Goal: Information Seeking & Learning: Learn about a topic

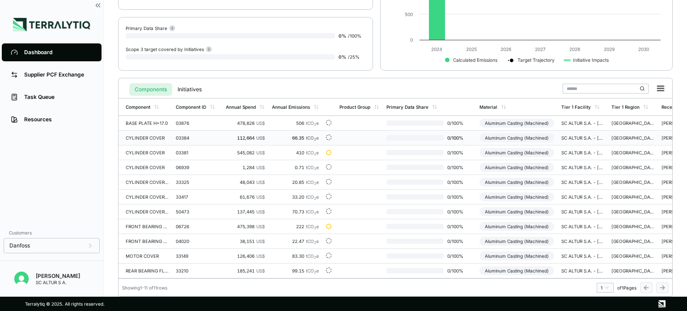
scroll to position [135, 0]
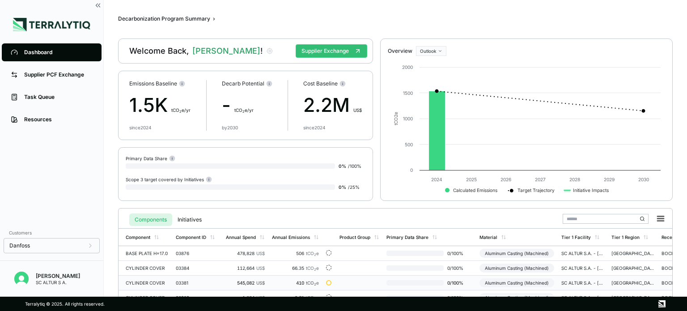
scroll to position [1, 0]
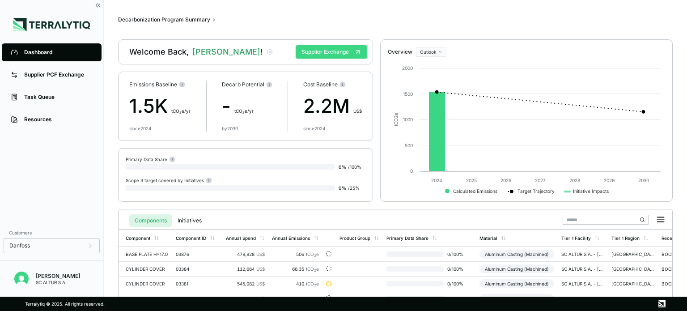
click at [341, 55] on button "Supplier Exchange" at bounding box center [332, 51] width 72 height 13
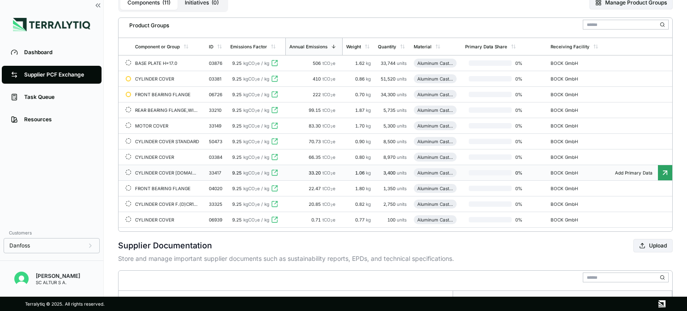
scroll to position [106, 0]
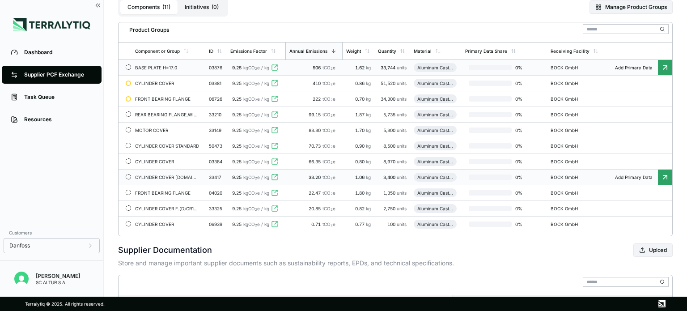
click at [155, 69] on div "BASE PLATE H=17.0" at bounding box center [167, 67] width 64 height 5
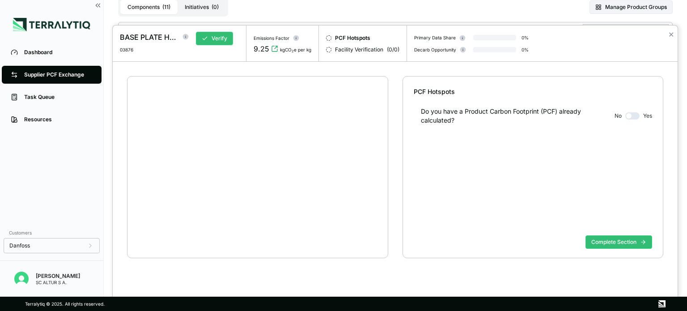
click at [155, 310] on div "BASE PLATE H=17.0 03876 Verify Emissions Factor 9.25 kgCO 2 e per kg PCF Hotspo…" at bounding box center [343, 311] width 687 height 0
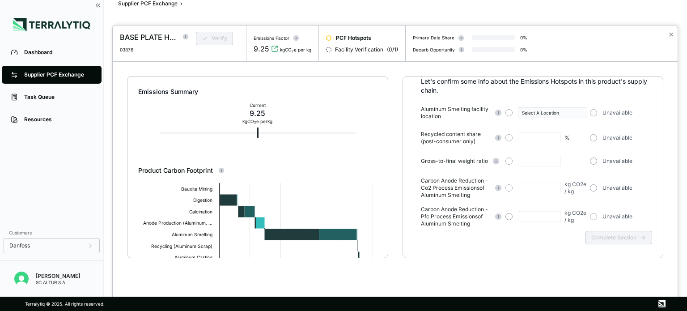
scroll to position [70, 0]
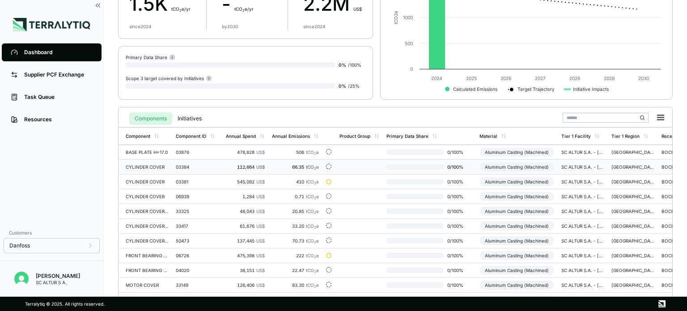
scroll to position [106, 0]
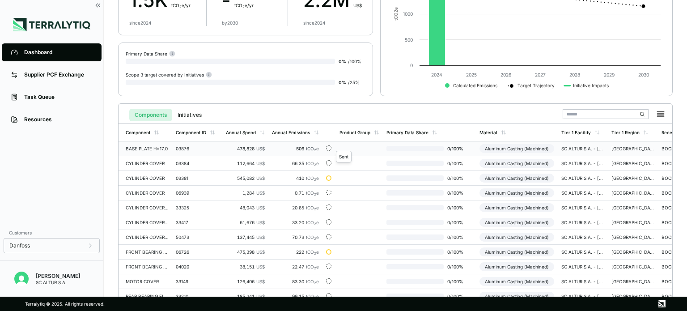
click at [328, 146] on div at bounding box center [328, 147] width 5 height 5
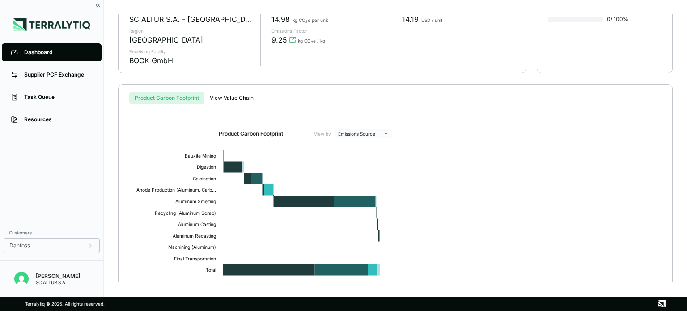
scroll to position [172, 0]
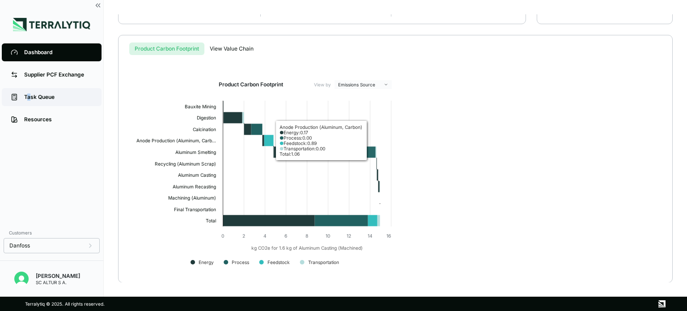
click at [29, 93] on div "Task Queue" at bounding box center [58, 96] width 68 height 7
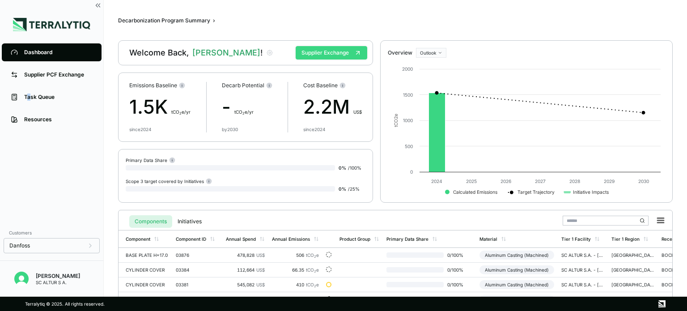
click at [342, 53] on button "Supplier Exchange" at bounding box center [332, 52] width 72 height 13
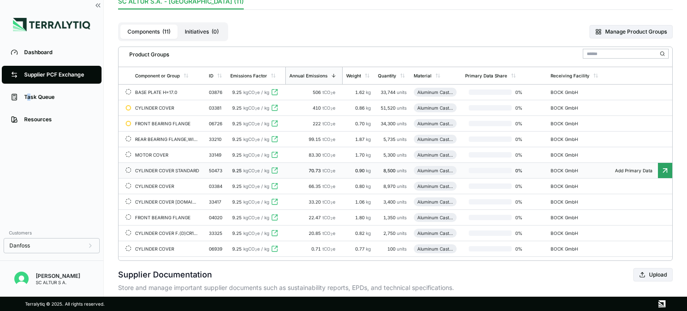
scroll to position [89, 0]
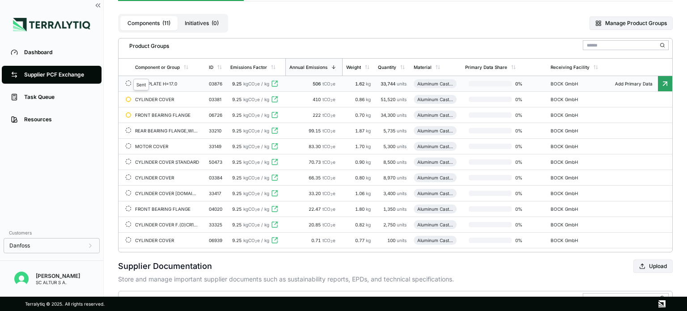
click at [126, 84] on div at bounding box center [128, 82] width 5 height 5
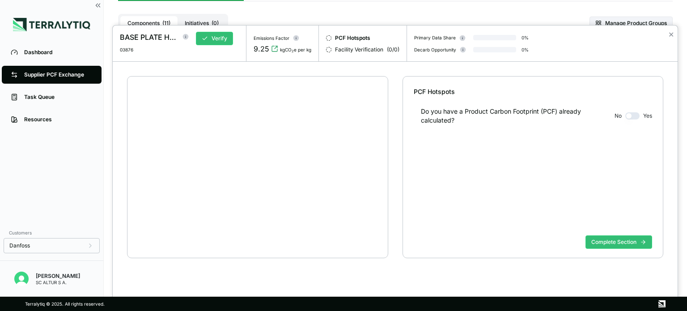
scroll to position [17, 0]
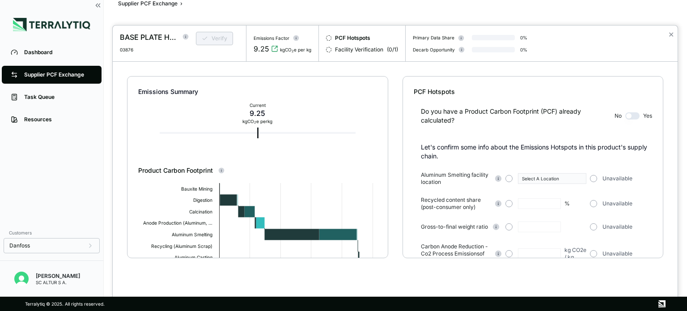
click at [633, 115] on button "button" at bounding box center [632, 115] width 14 height 7
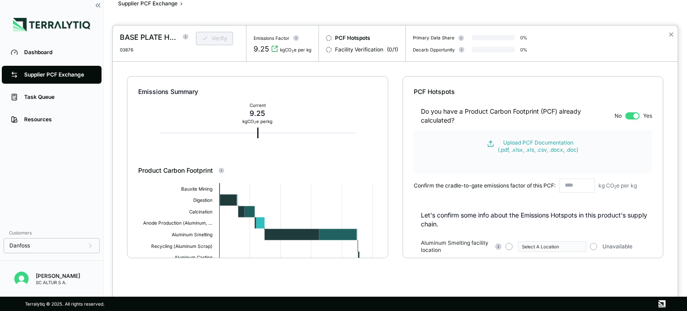
click at [623, 116] on div "Do you have a Product Carbon Footprint (PCF) already calculated? No Yes" at bounding box center [533, 110] width 238 height 29
click at [626, 114] on button "button" at bounding box center [632, 115] width 14 height 7
click at [627, 114] on button "button" at bounding box center [632, 115] width 14 height 7
click at [628, 114] on button "button" at bounding box center [632, 115] width 14 height 7
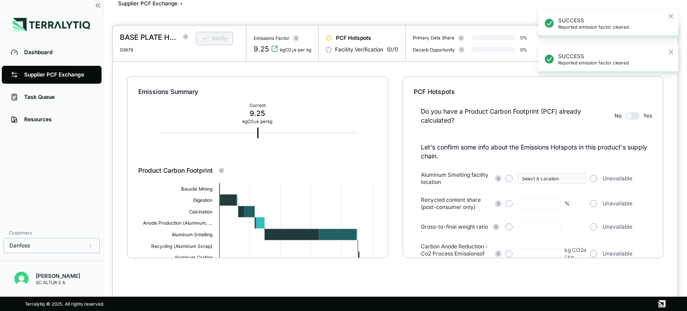
drag, startPoint x: 637, startPoint y: 113, endPoint x: 618, endPoint y: 114, distance: 18.4
click at [618, 114] on div "Do you have a Product Carbon Footprint (PCF) already calculated? No Yes" at bounding box center [533, 110] width 238 height 29
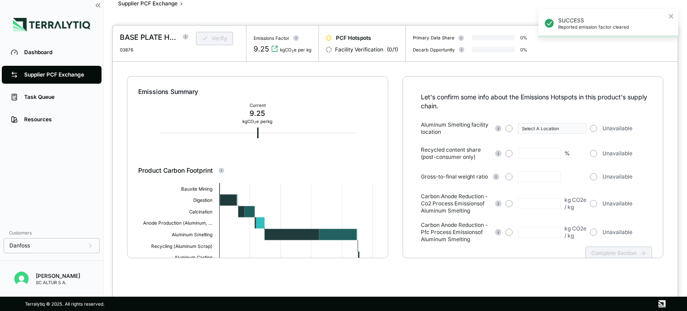
scroll to position [25, 0]
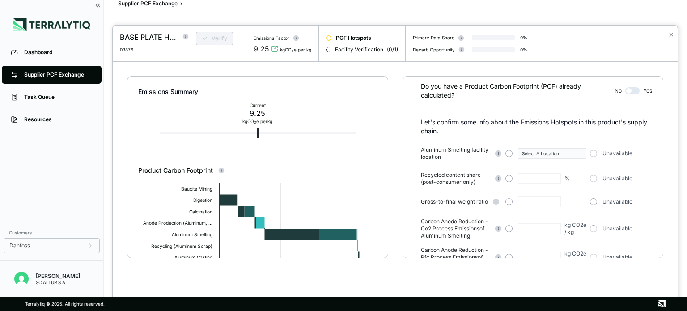
click at [636, 90] on button "button" at bounding box center [632, 90] width 14 height 7
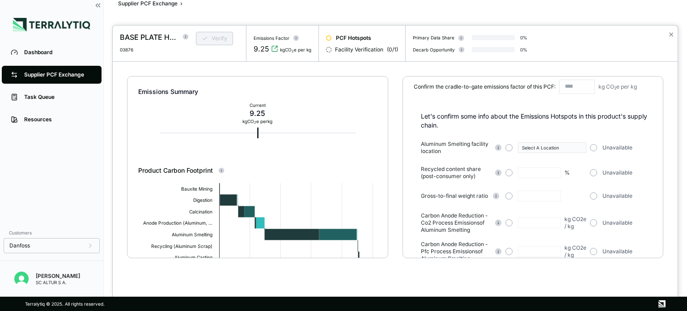
scroll to position [114, 0]
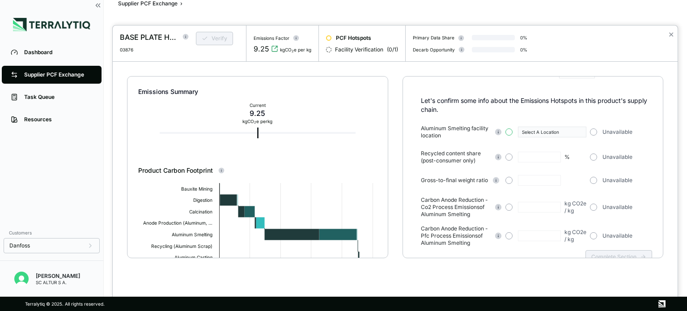
click at [507, 133] on button "button" at bounding box center [508, 131] width 7 height 7
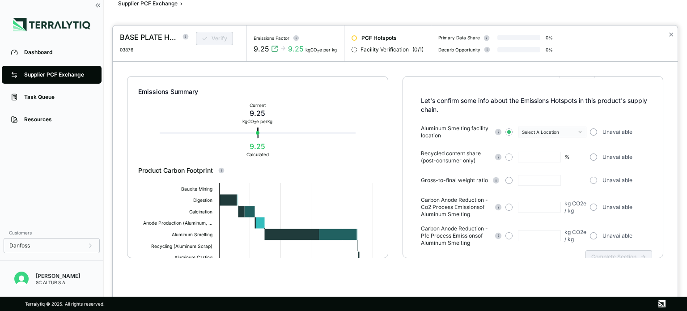
click at [584, 131] on button "Select A Location" at bounding box center [552, 132] width 68 height 11
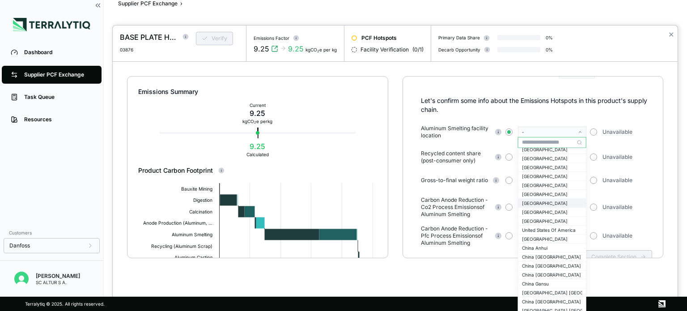
scroll to position [626, 0]
click at [527, 129] on div "-" at bounding box center [549, 131] width 54 height 5
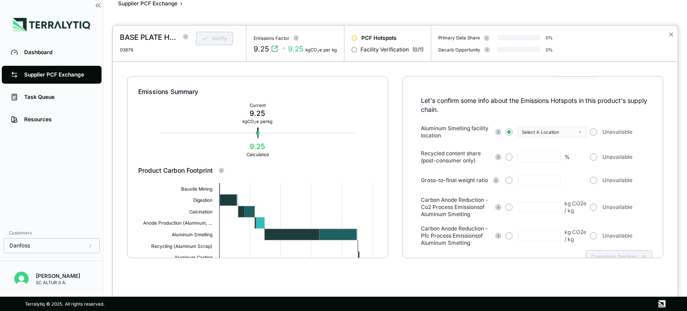
click at [527, 131] on div "Select A Location" at bounding box center [549, 131] width 54 height 5
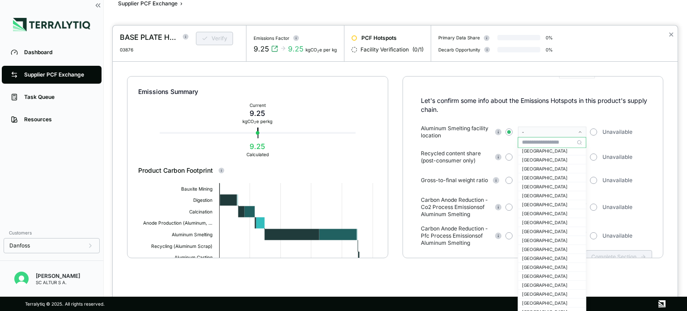
scroll to position [481, 0]
click at [543, 192] on div "[GEOGRAPHIC_DATA]" at bounding box center [552, 189] width 60 height 5
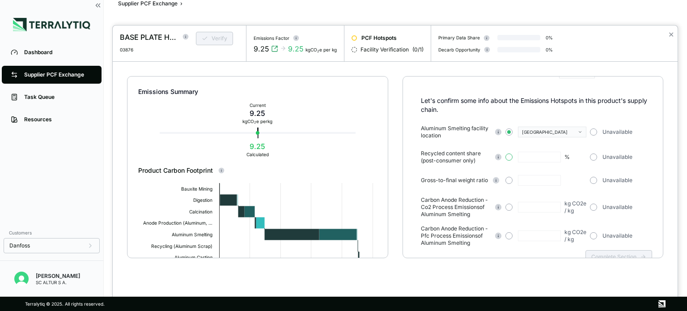
click at [506, 157] on button "button" at bounding box center [508, 156] width 7 height 7
click at [536, 159] on input "text" at bounding box center [539, 157] width 43 height 11
type input "*"
click at [508, 180] on button "button" at bounding box center [508, 180] width 7 height 7
click at [524, 179] on input "text" at bounding box center [539, 180] width 43 height 11
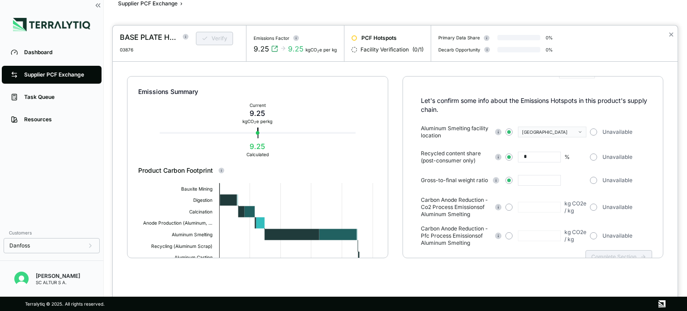
click at [524, 179] on input "text" at bounding box center [539, 180] width 43 height 11
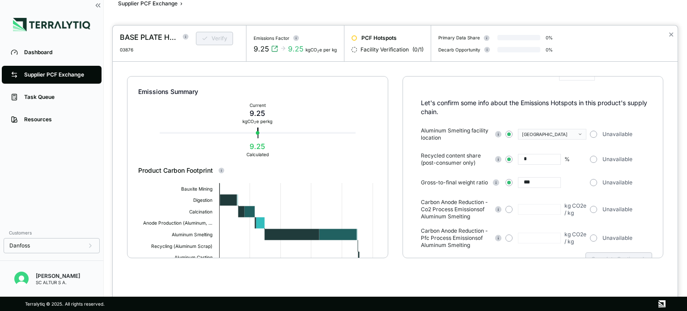
scroll to position [114, 0]
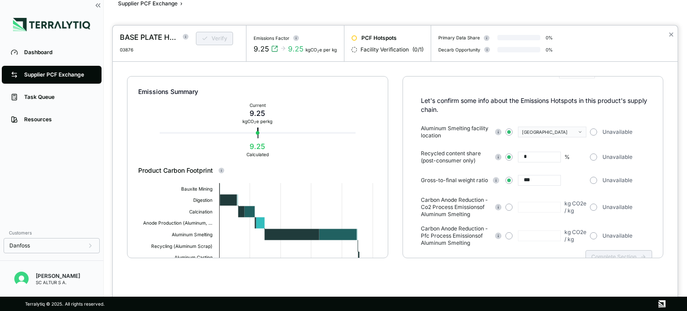
click at [527, 178] on input "***" at bounding box center [539, 180] width 43 height 11
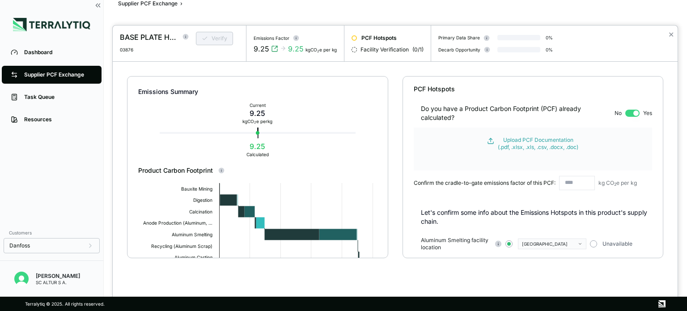
scroll to position [0, 0]
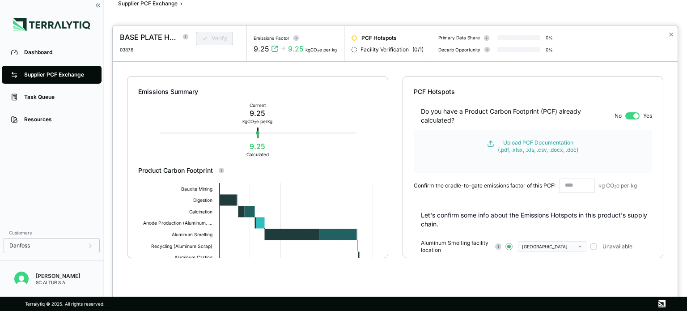
type input "****"
click at [629, 113] on button "button" at bounding box center [632, 115] width 14 height 7
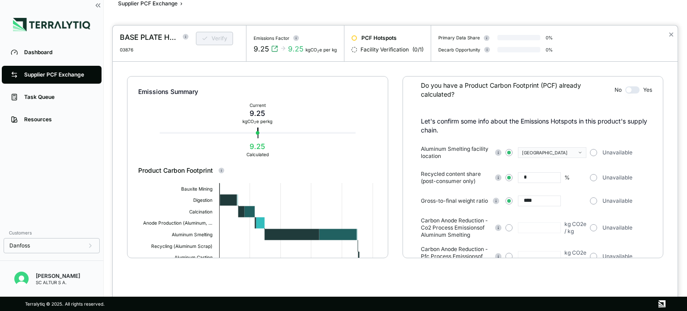
scroll to position [25, 0]
click at [508, 152] on span "button" at bounding box center [509, 154] width 4 height 4
click at [560, 149] on button "[GEOGRAPHIC_DATA]" at bounding box center [552, 153] width 68 height 11
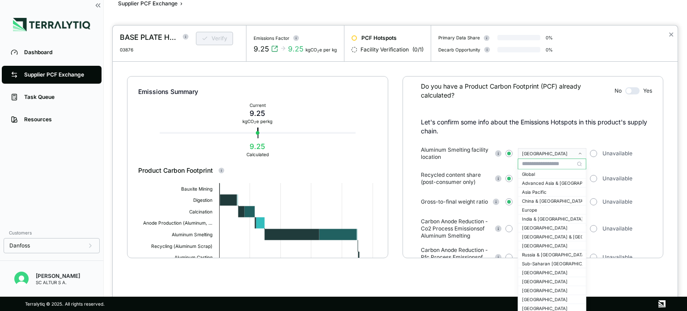
click at [547, 151] on div "[GEOGRAPHIC_DATA]" at bounding box center [549, 153] width 54 height 5
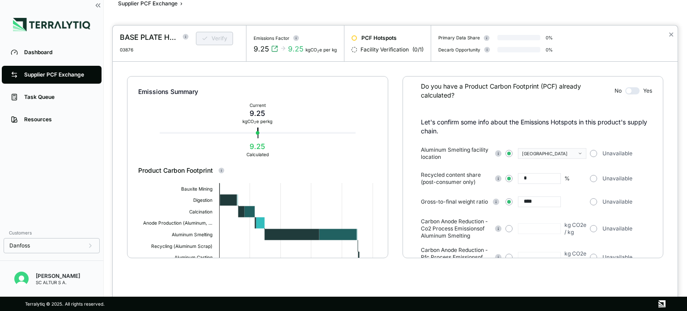
click at [534, 177] on input "*" at bounding box center [539, 178] width 43 height 11
click at [538, 200] on input "****" at bounding box center [539, 201] width 43 height 11
type input "*"
click at [554, 151] on div "[GEOGRAPHIC_DATA]" at bounding box center [549, 153] width 54 height 5
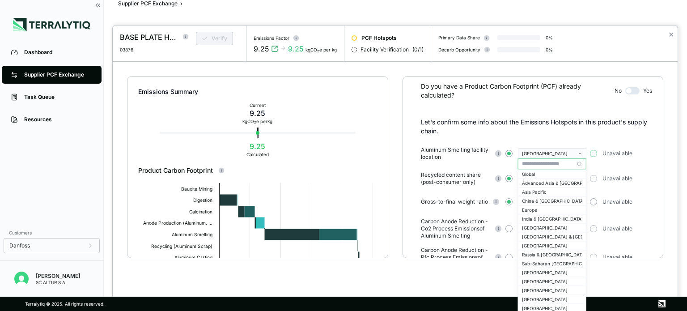
click at [595, 152] on button "button" at bounding box center [593, 153] width 7 height 7
click at [594, 177] on button "button" at bounding box center [593, 178] width 7 height 7
click at [595, 201] on button "button" at bounding box center [593, 201] width 7 height 7
click at [639, 194] on div "Aluminum Smelting facility location - Unavailable Recycled content share (post-…" at bounding box center [536, 207] width 231 height 122
click at [659, 159] on div "PCF Hotspots Do you have a Product Carbon Footprint (PCF) already calculated? N…" at bounding box center [532, 167] width 261 height 182
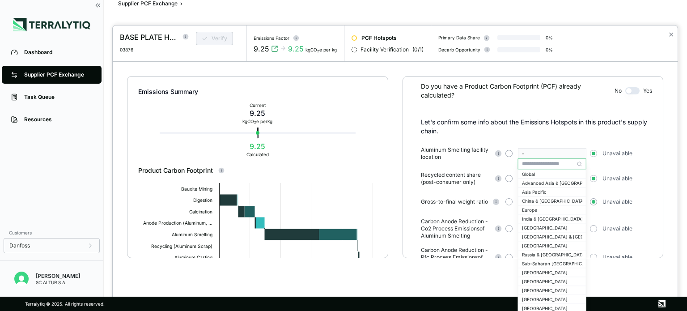
click at [676, 168] on div "Emissions Summary Current 9.25 kg CO 2 e per kg 9.25 Calculated Product Carbon …" at bounding box center [395, 179] width 565 height 235
click at [669, 34] on button "✕" at bounding box center [671, 34] width 6 height 11
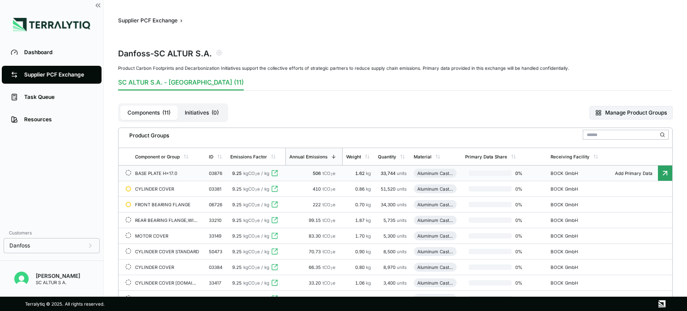
click at [200, 111] on button "Initiatives ( 0 )" at bounding box center [202, 113] width 48 height 14
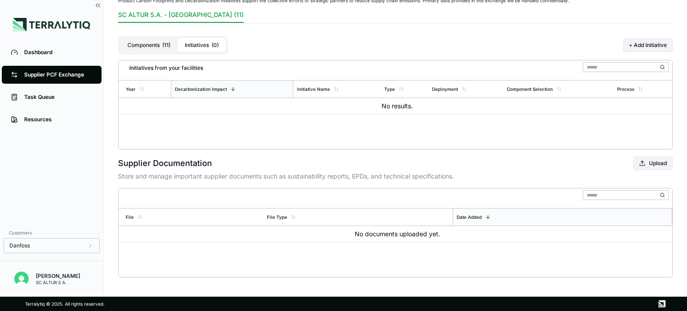
scroll to position [69, 0]
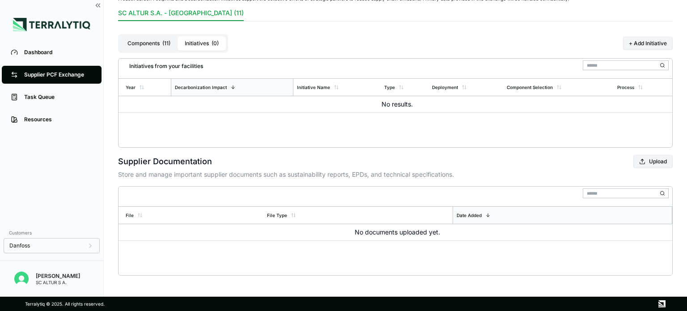
click at [155, 38] on button "Components ( 11 )" at bounding box center [148, 43] width 57 height 14
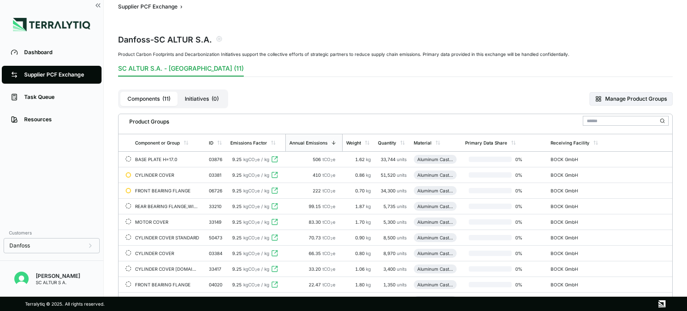
scroll to position [0, 0]
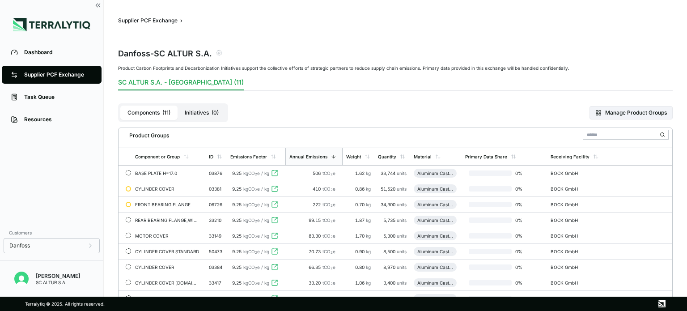
click at [211, 109] on button "Initiatives ( 0 )" at bounding box center [202, 113] width 48 height 14
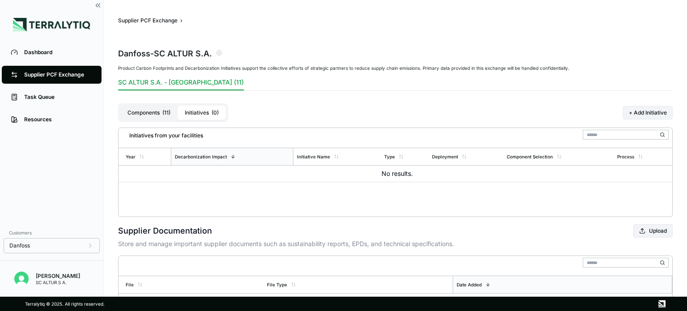
click at [147, 109] on button "Components ( 11 )" at bounding box center [148, 113] width 57 height 14
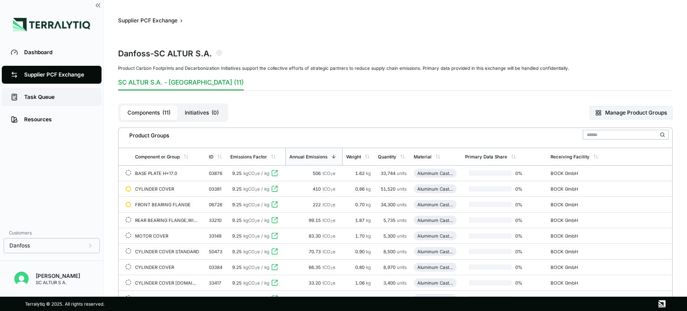
click at [50, 97] on div "Task Queue" at bounding box center [58, 96] width 68 height 7
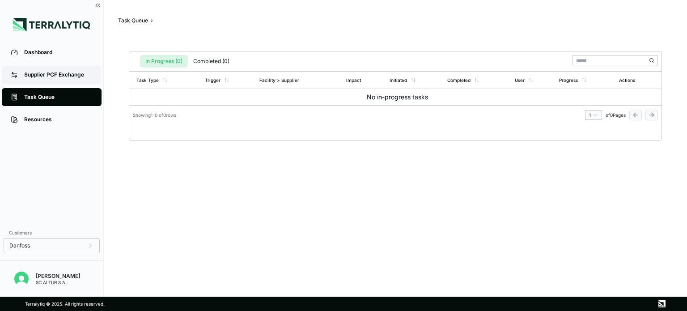
click at [47, 76] on div "Supplier PCF Exchange" at bounding box center [58, 74] width 68 height 7
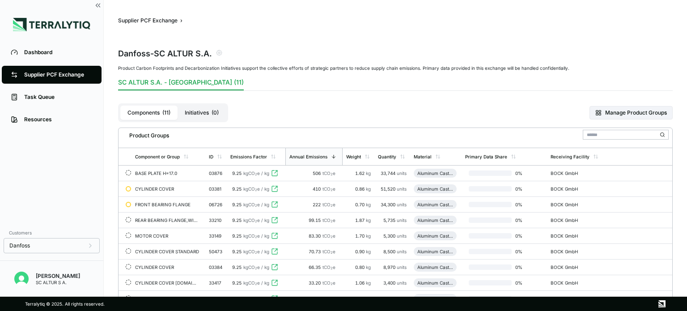
click at [207, 110] on button "Initiatives ( 0 )" at bounding box center [202, 113] width 48 height 14
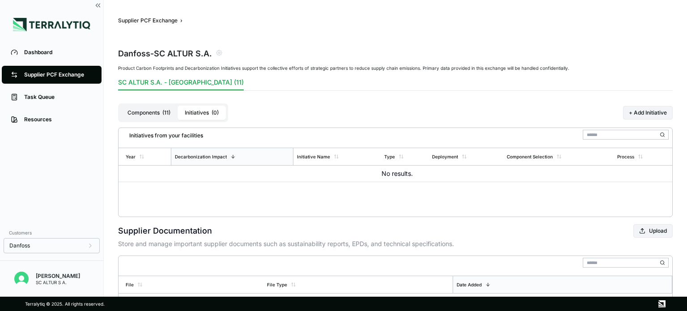
click at [149, 106] on button "Components ( 11 )" at bounding box center [148, 113] width 57 height 14
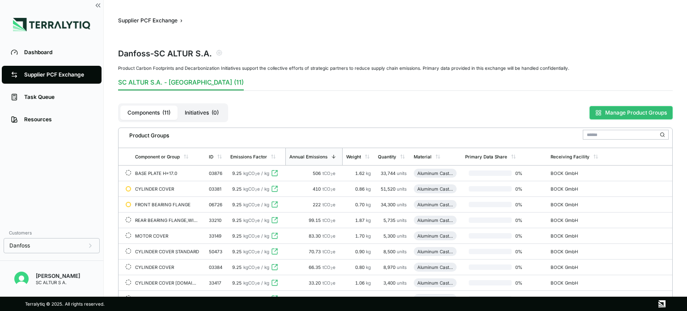
click at [626, 108] on button "Manage Product Groups" at bounding box center [630, 112] width 83 height 13
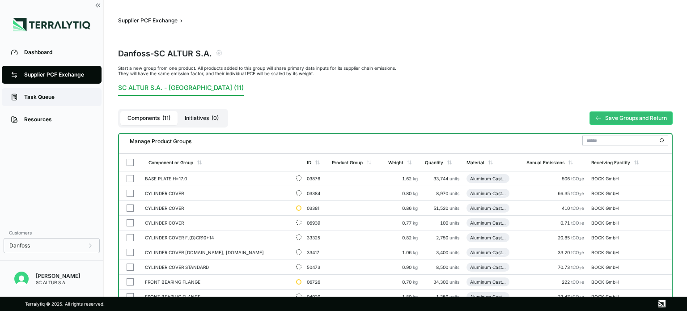
click at [50, 97] on div "Task Queue" at bounding box center [58, 96] width 68 height 7
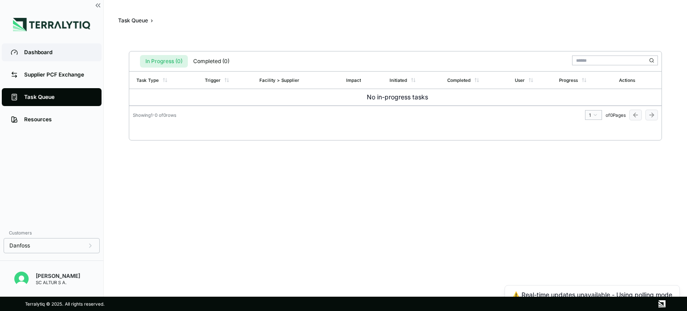
click at [50, 53] on div "Dashboard" at bounding box center [58, 52] width 68 height 7
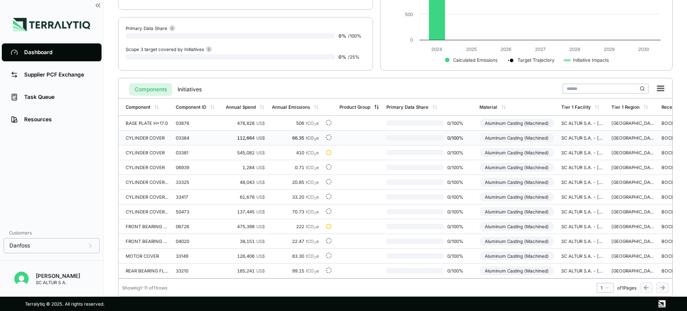
scroll to position [135, 0]
click at [65, 119] on div "Resources" at bounding box center [58, 119] width 68 height 7
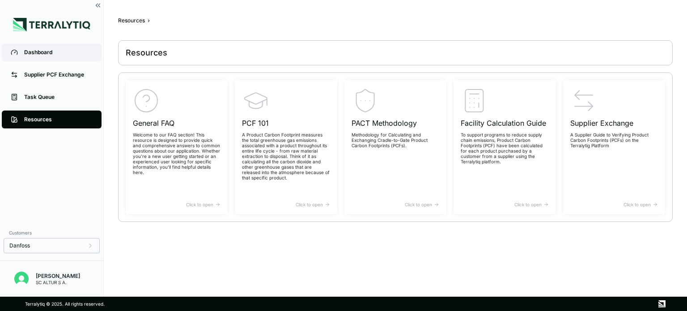
click at [51, 55] on div "Dashboard" at bounding box center [58, 52] width 68 height 7
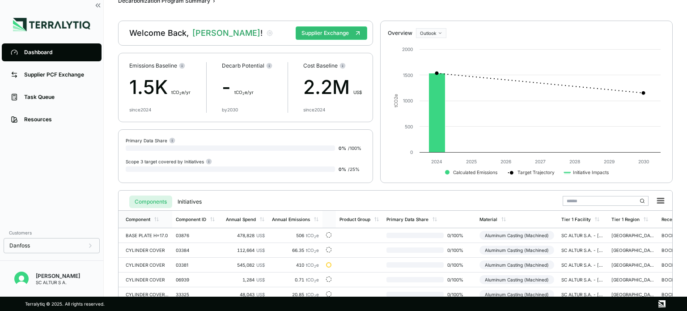
scroll to position [135, 0]
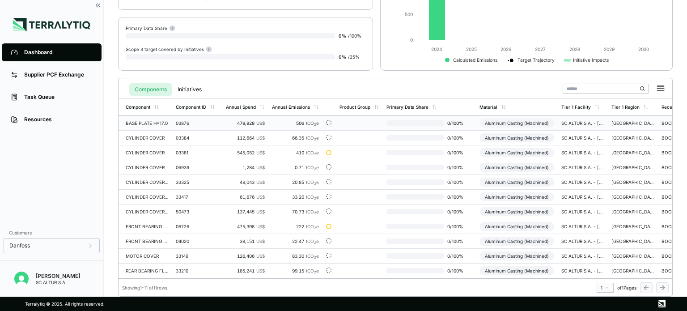
click at [503, 120] on div "Aluminum Casting (Machined)" at bounding box center [516, 122] width 75 height 9
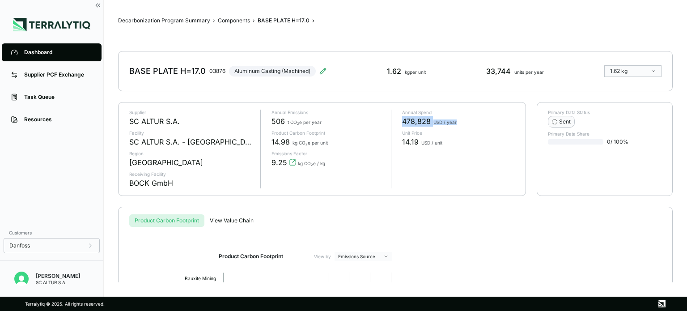
drag, startPoint x: 457, startPoint y: 121, endPoint x: 401, endPoint y: 124, distance: 56.9
click at [401, 124] on div "Annual Spend 478,828 USD / year Unit Price 14.19 USD / unit" at bounding box center [453, 149] width 124 height 79
click at [63, 81] on link "Supplier PCF Exchange" at bounding box center [52, 75] width 100 height 18
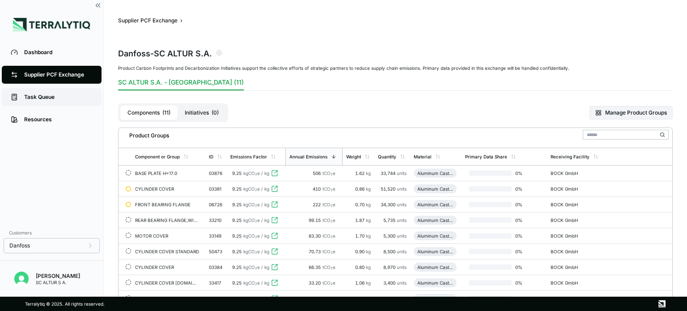
click at [50, 92] on link "Task Queue" at bounding box center [52, 97] width 100 height 18
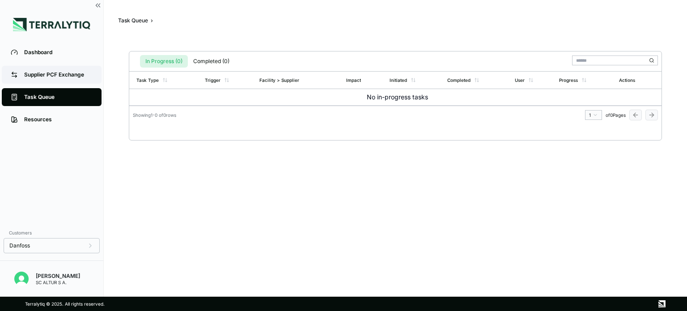
click at [79, 74] on div "Supplier PCF Exchange" at bounding box center [58, 74] width 68 height 7
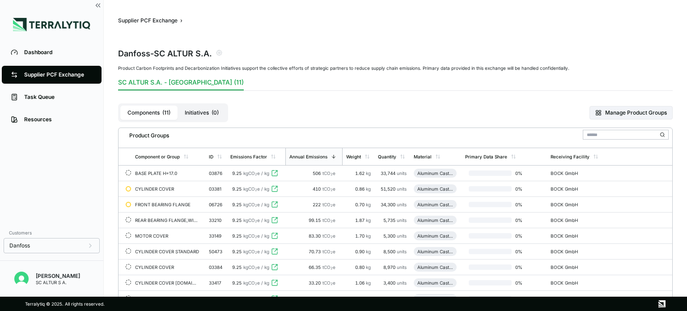
click at [161, 111] on button "Components ( 11 )" at bounding box center [148, 113] width 57 height 14
click at [422, 156] on div "Material" at bounding box center [423, 156] width 18 height 5
click at [423, 156] on div "Material" at bounding box center [423, 156] width 18 height 5
click at [422, 156] on div "Material" at bounding box center [423, 156] width 18 height 5
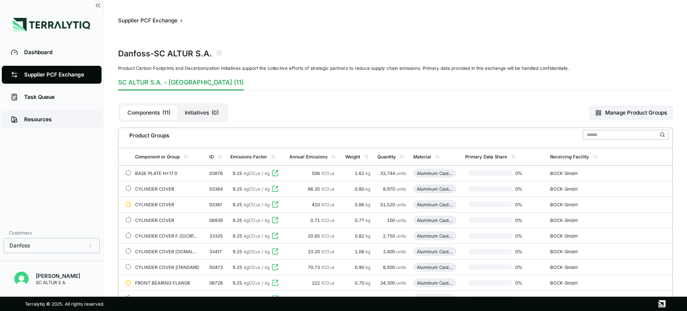
click at [35, 117] on div "Resources" at bounding box center [58, 119] width 68 height 7
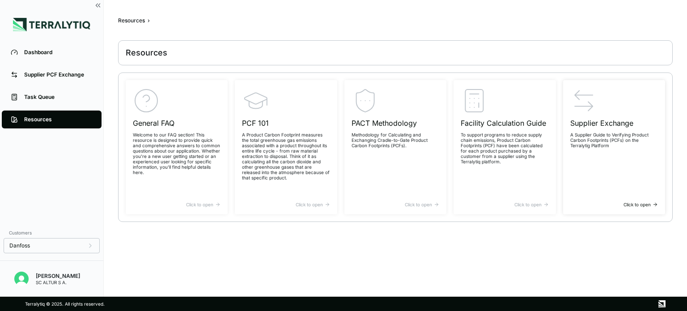
click at [588, 136] on p "A Supplier Guide to Verifying Product Carbon Footprints (PCFs) on the Terralyti…" at bounding box center [614, 140] width 88 height 16
click at [34, 96] on div "Task Queue" at bounding box center [58, 96] width 68 height 7
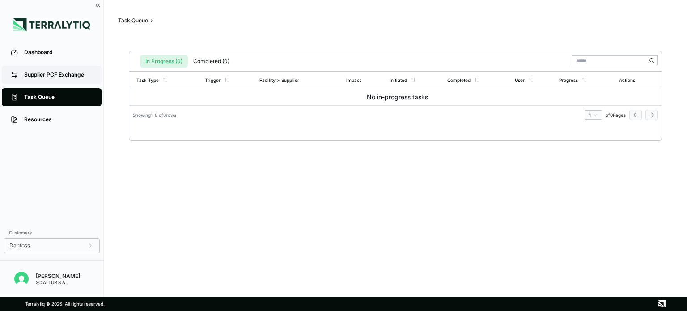
click at [72, 76] on div "Supplier PCF Exchange" at bounding box center [58, 74] width 68 height 7
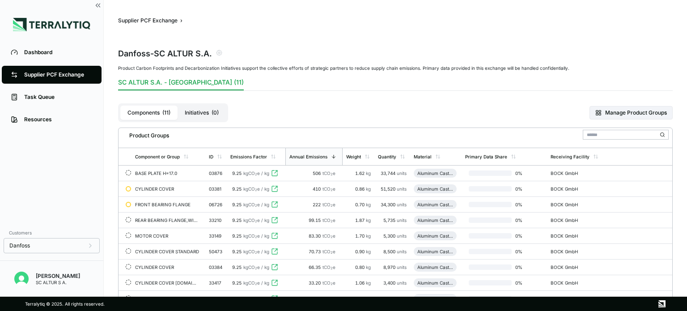
click at [210, 114] on button "Initiatives ( 0 )" at bounding box center [202, 113] width 48 height 14
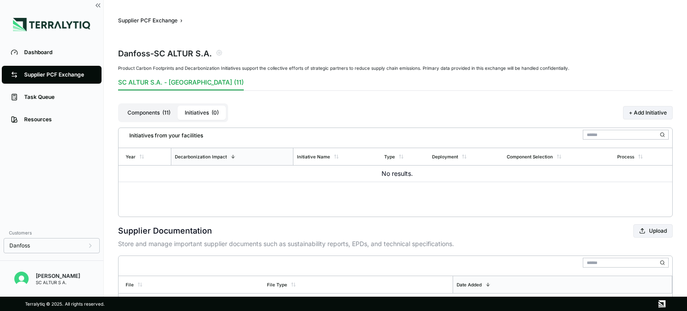
click at [144, 112] on button "Components ( 11 )" at bounding box center [148, 113] width 57 height 14
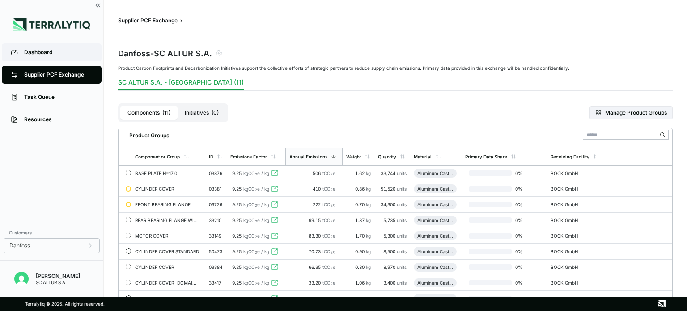
click at [74, 54] on div "Dashboard" at bounding box center [58, 52] width 68 height 7
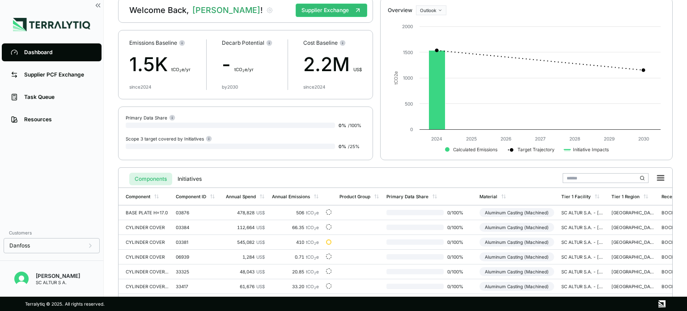
scroll to position [45, 0]
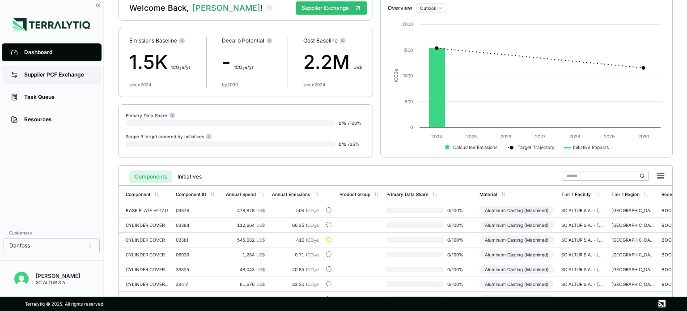
click at [85, 75] on div "Supplier PCF Exchange" at bounding box center [58, 74] width 68 height 7
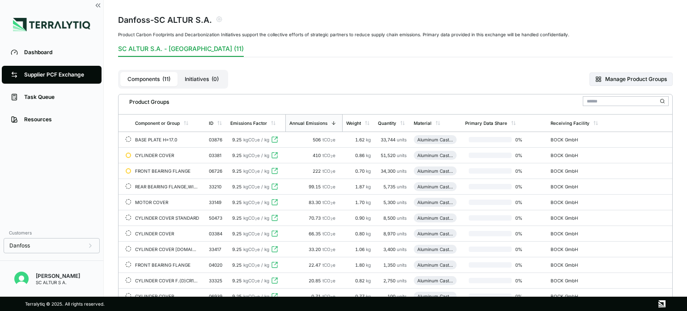
scroll to position [16, 0]
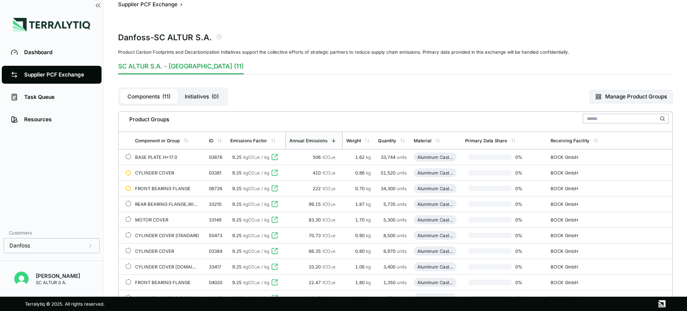
click at [210, 94] on button "Initiatives ( 0 )" at bounding box center [202, 96] width 48 height 14
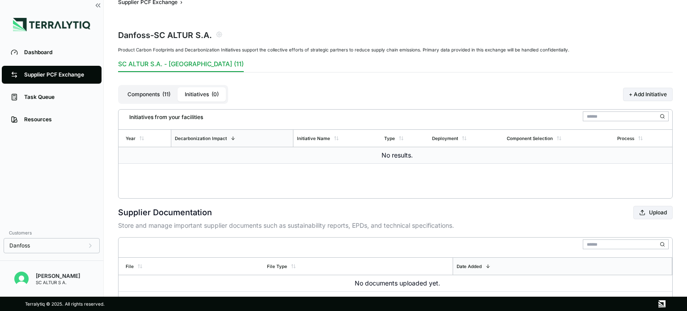
scroll to position [0, 0]
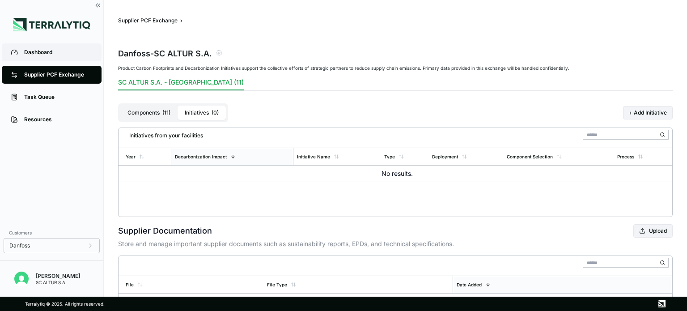
click at [53, 51] on div "Dashboard" at bounding box center [58, 52] width 68 height 7
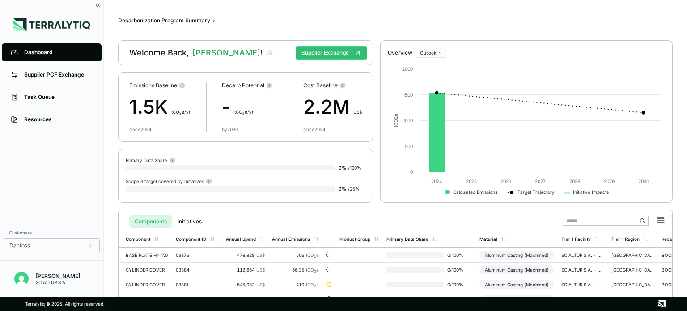
click at [226, 164] on div "0 % / 100 %" at bounding box center [246, 167] width 240 height 9
click at [152, 156] on div "Primary Data Share" at bounding box center [151, 159] width 50 height 7
click at [170, 160] on circle at bounding box center [172, 160] width 6 height 6
click at [164, 184] on div "Scope 3 target covered by Initiatives" at bounding box center [169, 181] width 86 height 7
click at [149, 182] on div "Scope 3 target covered by Initiatives" at bounding box center [169, 181] width 86 height 7
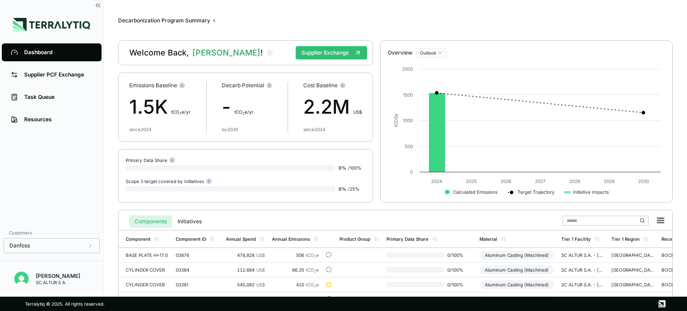
click at [209, 190] on div at bounding box center [230, 188] width 209 height 5
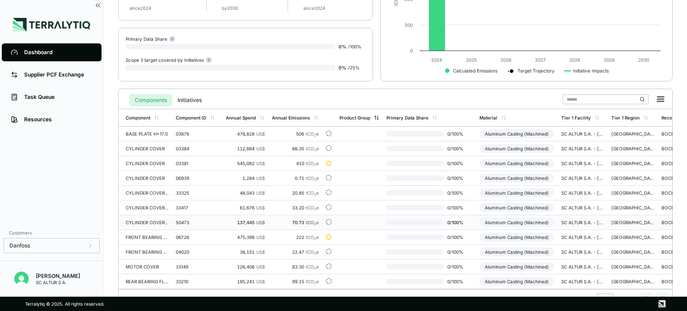
scroll to position [135, 0]
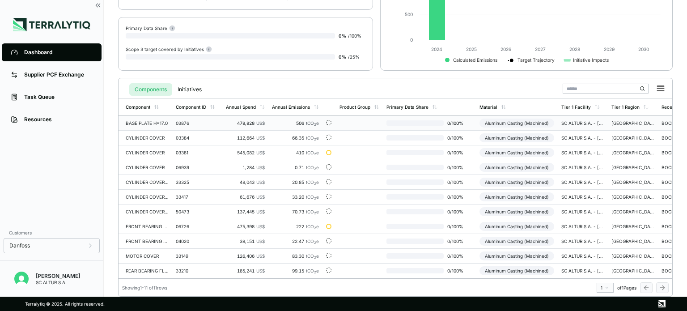
click at [166, 120] on div "BASE PLATE H=17.0" at bounding box center [147, 122] width 43 height 5
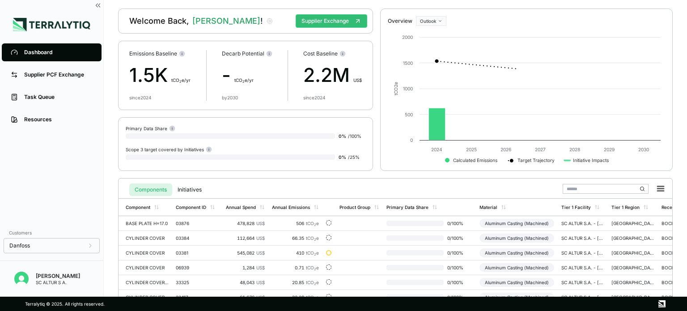
scroll to position [89, 0]
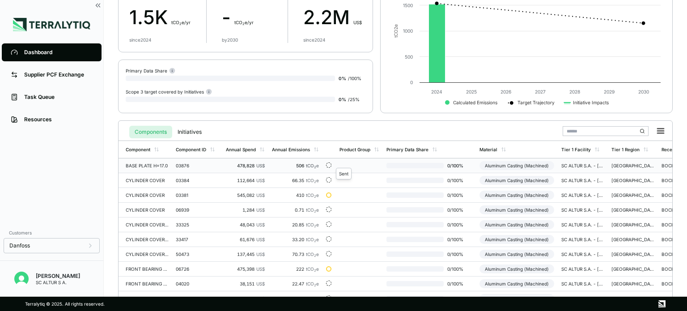
click at [327, 163] on div at bounding box center [328, 164] width 5 height 5
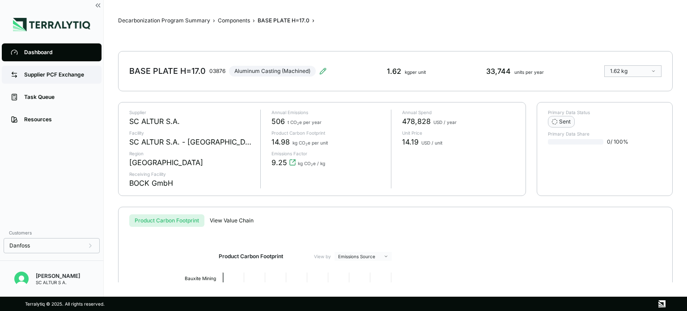
click at [56, 71] on link "Supplier PCF Exchange" at bounding box center [52, 75] width 100 height 18
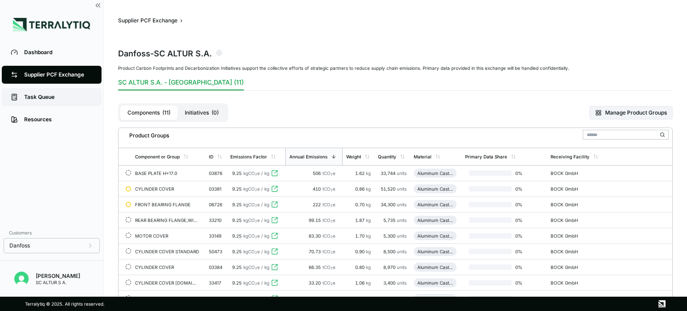
click at [48, 94] on div "Task Queue" at bounding box center [58, 96] width 68 height 7
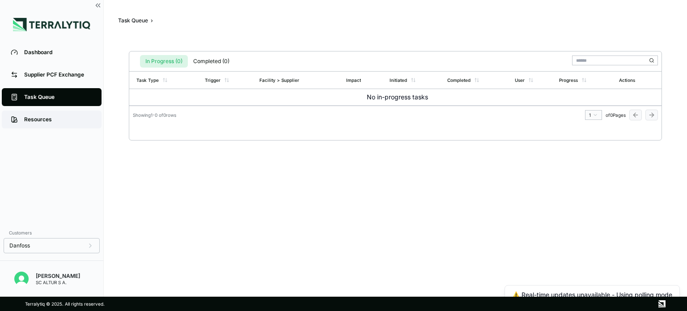
click at [43, 117] on div "Resources" at bounding box center [58, 119] width 68 height 7
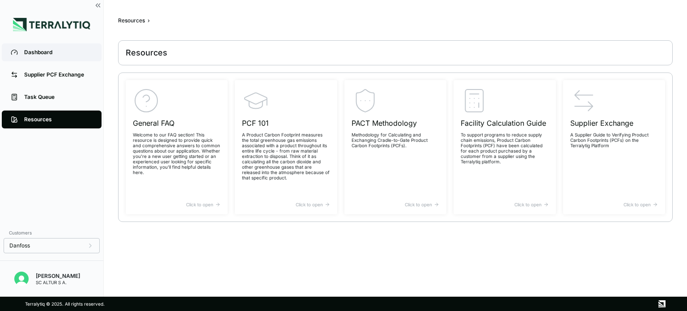
click at [47, 53] on div "Dashboard" at bounding box center [58, 52] width 68 height 7
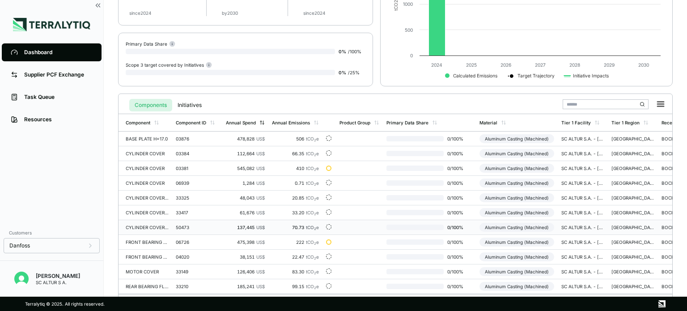
scroll to position [134, 0]
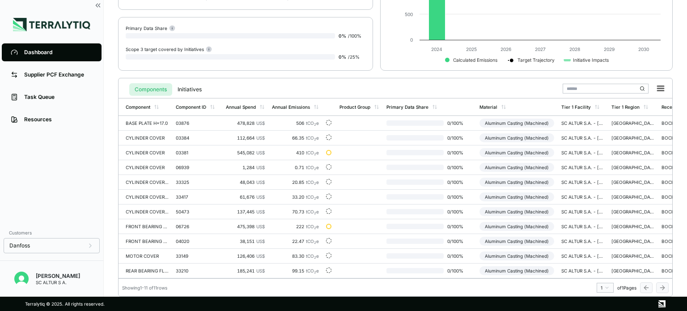
click at [73, 279] on div "[PERSON_NAME]" at bounding box center [58, 275] width 44 height 7
click at [88, 246] on icon at bounding box center [90, 245] width 7 height 7
click at [45, 121] on div "Resources" at bounding box center [58, 119] width 68 height 7
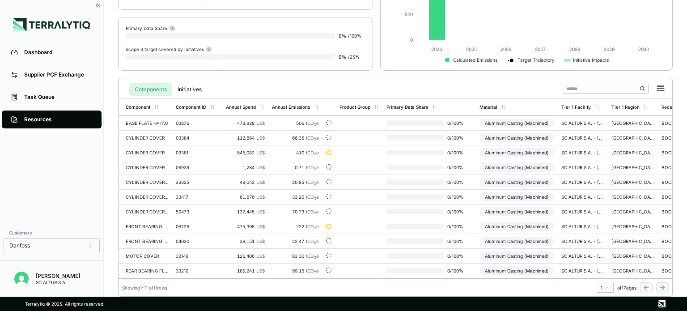
scroll to position [3, 0]
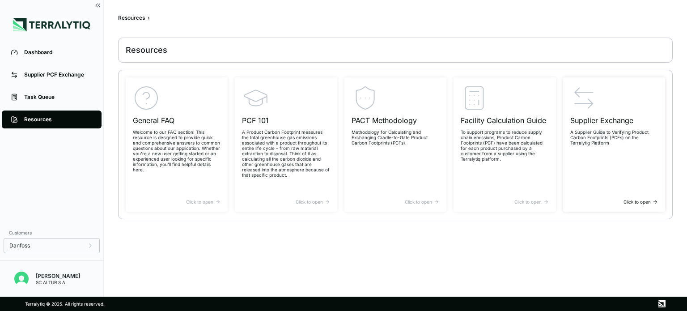
click at [634, 202] on div "Click to open" at bounding box center [614, 201] width 88 height 5
click at [60, 75] on div "Supplier PCF Exchange" at bounding box center [58, 74] width 68 height 7
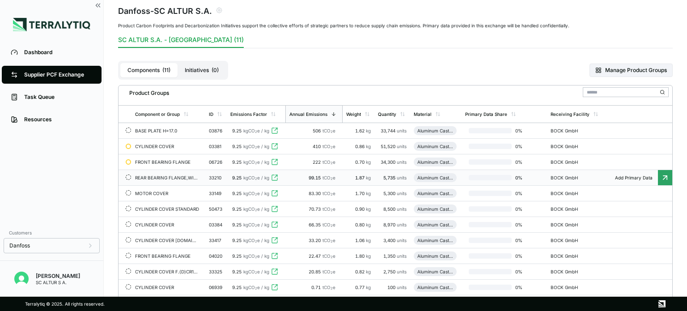
scroll to position [45, 0]
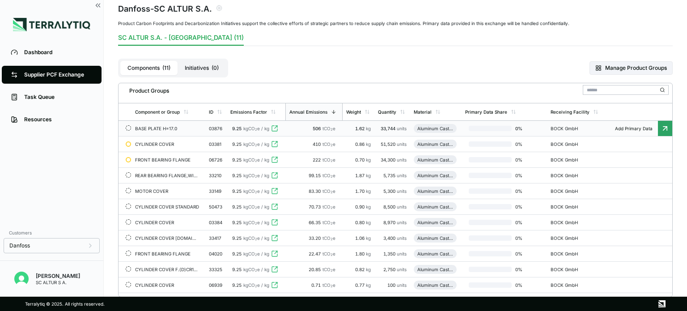
click at [666, 131] on icon at bounding box center [664, 128] width 9 height 9
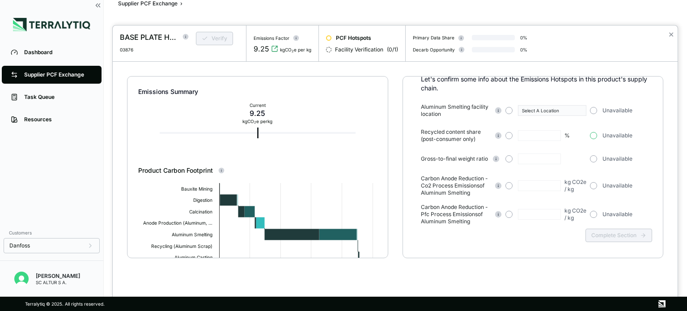
scroll to position [70, 0]
click at [617, 236] on div "Complete Section" at bounding box center [533, 240] width 238 height 35
click at [350, 38] on span "PCF Hotspots" at bounding box center [353, 37] width 35 height 7
click at [326, 47] on div "Facility Verification ( 0 / 1 )" at bounding box center [362, 49] width 72 height 7
click at [327, 48] on div at bounding box center [328, 49] width 5 height 5
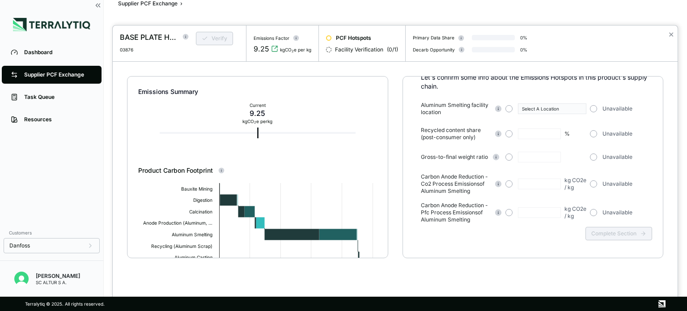
click at [327, 48] on div at bounding box center [328, 49] width 5 height 5
drag, startPoint x: 420, startPoint y: 50, endPoint x: 411, endPoint y: 48, distance: 9.1
click at [419, 50] on div "Decarb Opportunity" at bounding box center [434, 49] width 42 height 5
click at [495, 44] on div "Decarb Opportunity 0 %" at bounding box center [470, 51] width 114 height 15
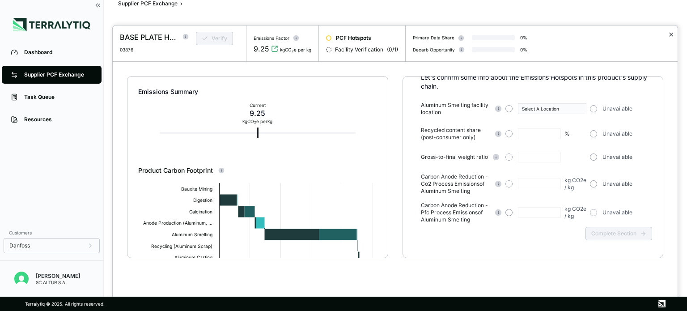
click at [668, 37] on button "✕" at bounding box center [671, 34] width 6 height 11
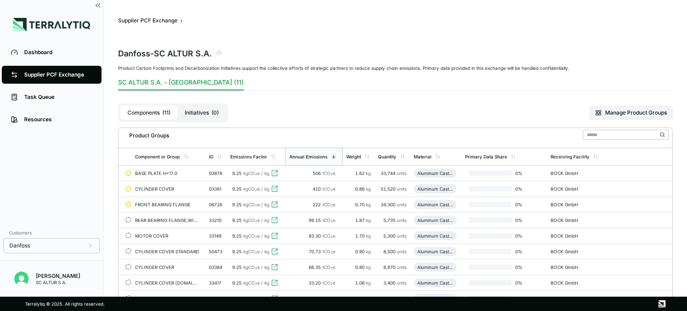
click at [633, 171] on span "Add Primary Data" at bounding box center [633, 172] width 48 height 5
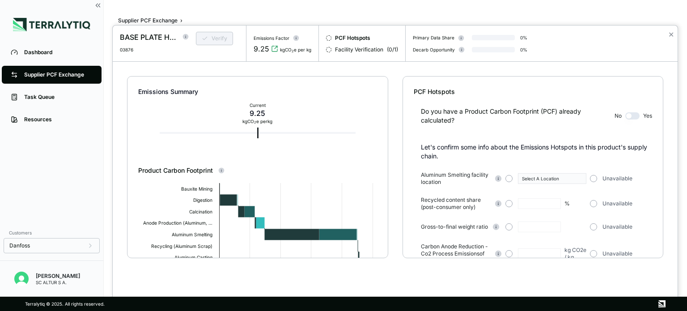
click at [635, 36] on div "BASE PLATE H=17.0 03876 Verify Emissions Factor 9.25 kgCO 2 e per kg PCF Hotspo…" at bounding box center [395, 43] width 565 height 36
click at [205, 35] on div "Verify" at bounding box center [214, 42] width 50 height 21
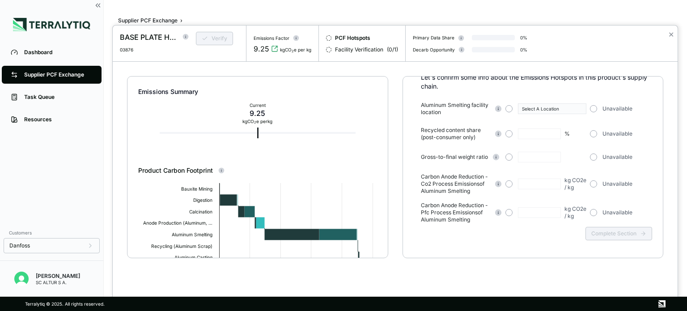
click at [357, 49] on span "Facility Verification" at bounding box center [359, 49] width 48 height 7
click at [335, 49] on span "Facility Verification" at bounding box center [359, 49] width 48 height 7
click at [326, 50] on div at bounding box center [328, 49] width 5 height 5
click at [326, 34] on div "PCF Hotspots" at bounding box center [362, 37] width 72 height 7
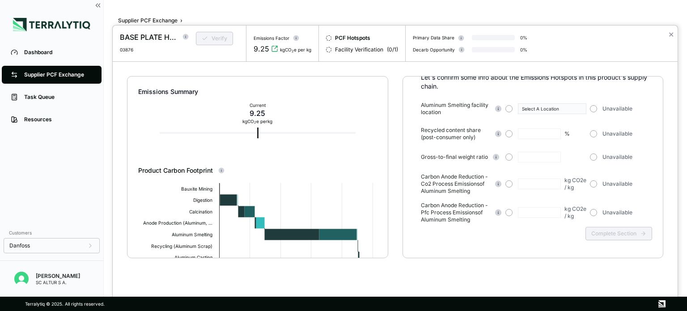
click at [326, 38] on div at bounding box center [328, 37] width 5 height 5
click at [45, 53] on div at bounding box center [343, 155] width 687 height 311
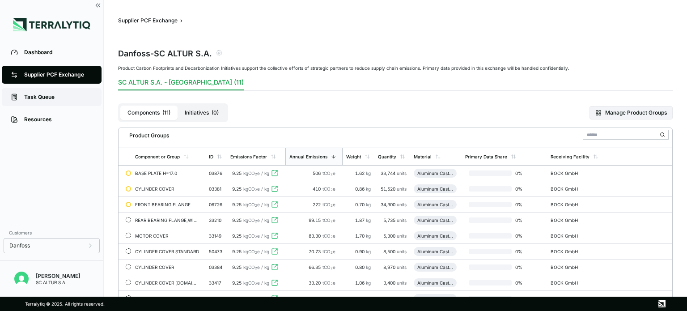
click at [47, 97] on div "Task Queue" at bounding box center [58, 96] width 68 height 7
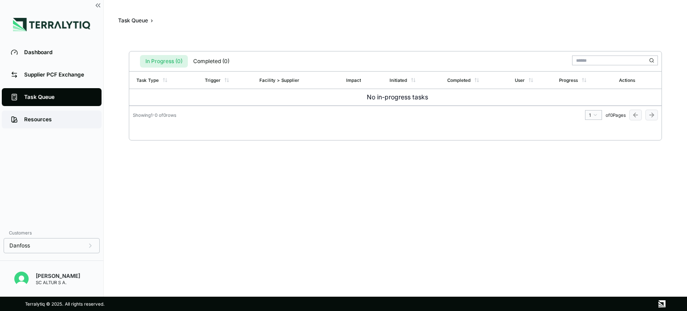
click at [39, 115] on link "Resources" at bounding box center [52, 119] width 100 height 18
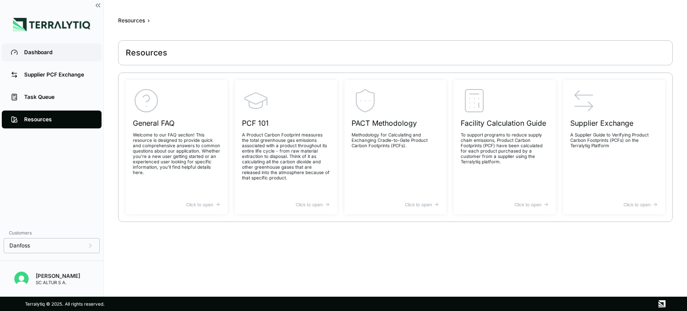
click at [43, 56] on link "Dashboard" at bounding box center [52, 52] width 100 height 18
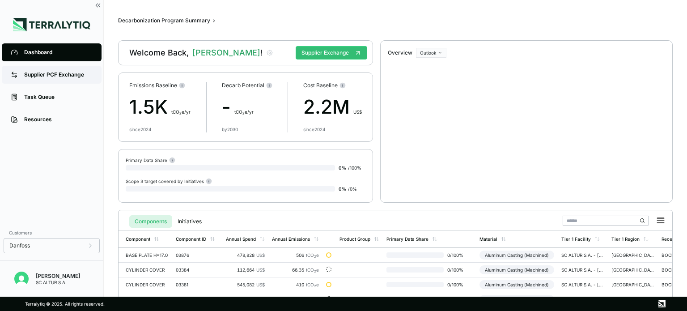
click at [40, 78] on div "Supplier PCF Exchange" at bounding box center [58, 74] width 68 height 7
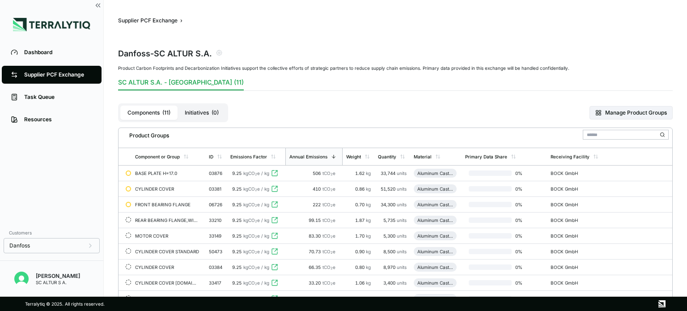
click at [204, 110] on button "Initiatives ( 0 )" at bounding box center [202, 113] width 48 height 14
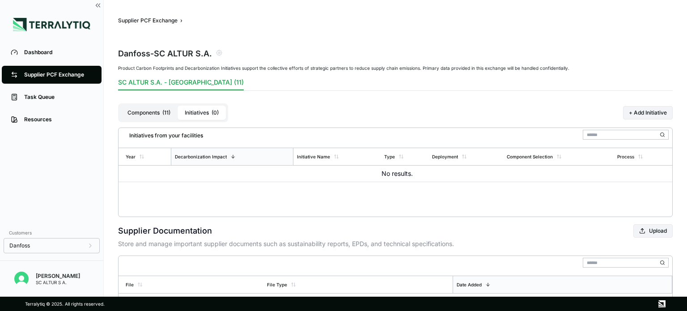
click at [145, 110] on button "Components ( 11 )" at bounding box center [148, 113] width 57 height 14
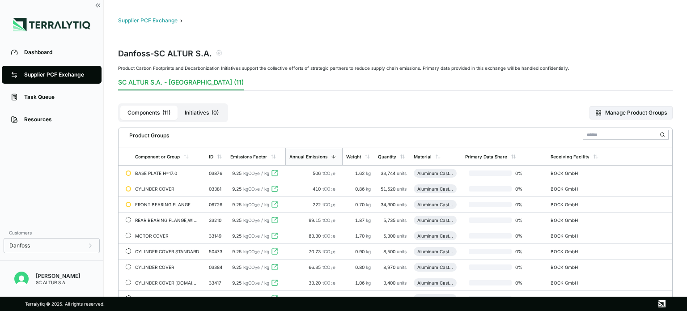
click at [163, 22] on button "Supplier PCF Exchange" at bounding box center [147, 20] width 59 height 7
click at [173, 20] on button "Supplier PCF Exchange" at bounding box center [147, 20] width 59 height 7
click at [493, 155] on div "Primary Data Share" at bounding box center [486, 156] width 42 height 5
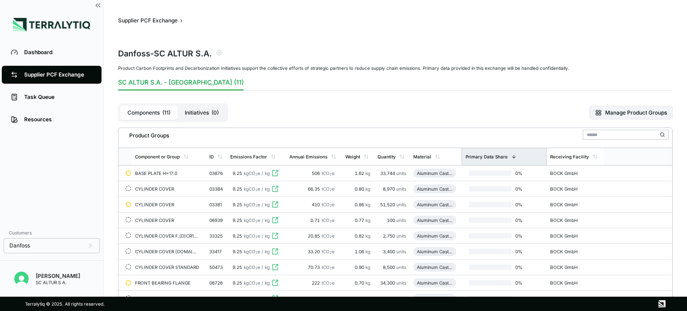
click at [493, 155] on div "Primary Data Share" at bounding box center [486, 156] width 42 height 5
click at [494, 171] on div at bounding box center [490, 172] width 43 height 5
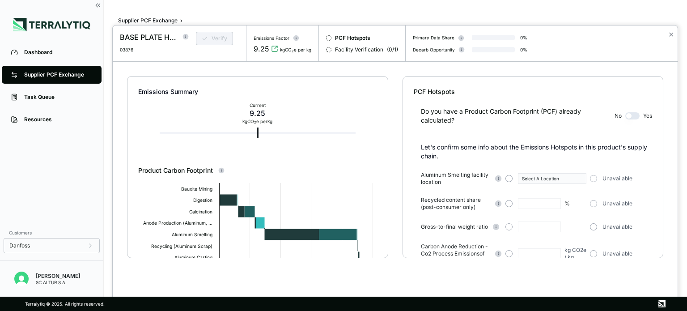
click at [429, 39] on div "Primary Data Share" at bounding box center [434, 37] width 42 height 5
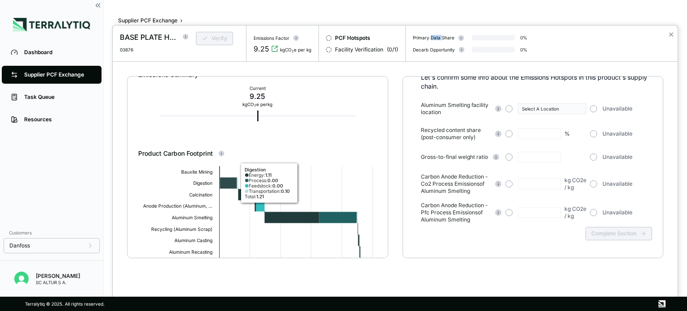
scroll to position [99, 0]
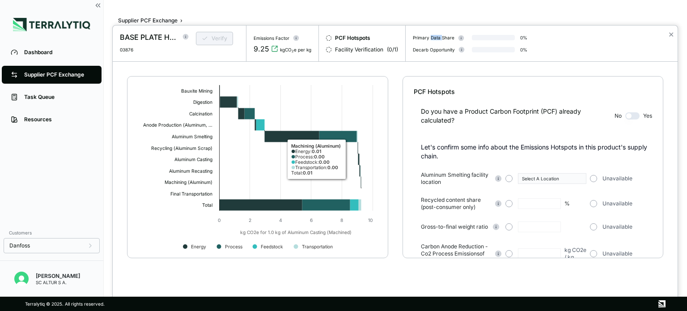
scroll to position [99, 0]
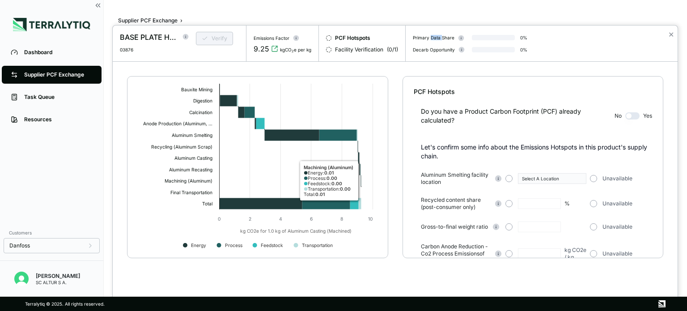
click at [297, 177] on rect at bounding box center [257, 168] width 239 height 179
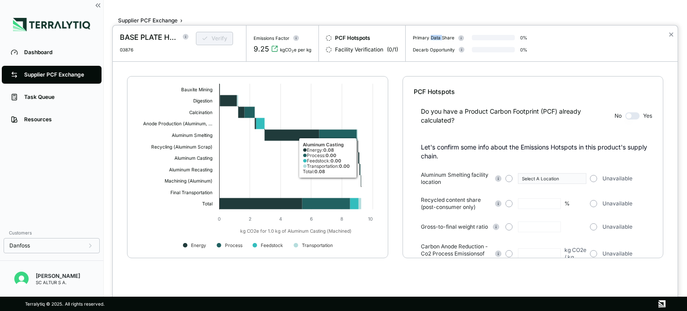
click at [275, 157] on rect at bounding box center [257, 168] width 239 height 179
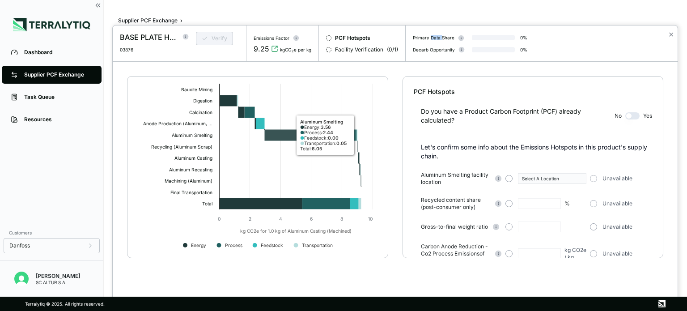
click at [294, 132] on icon at bounding box center [292, 134] width 55 height 11
click at [293, 133] on icon at bounding box center [292, 134] width 55 height 11
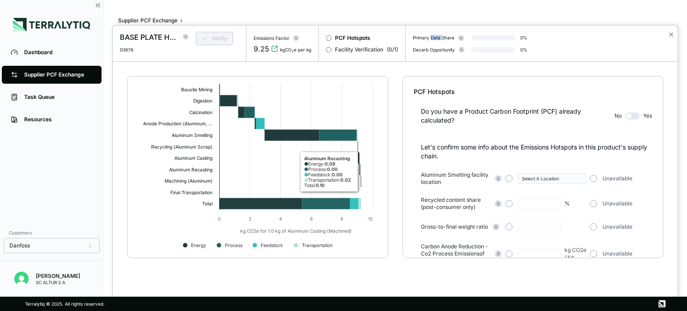
click at [340, 164] on rect at bounding box center [257, 168] width 239 height 179
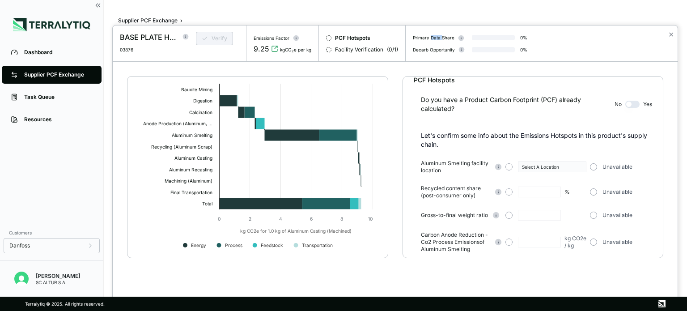
scroll to position [0, 0]
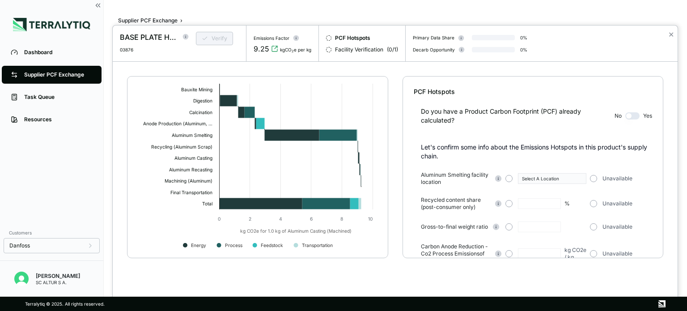
click at [435, 97] on div "Do you have a Product Carbon Footprint (PCF) already calculated? No Yes" at bounding box center [533, 110] width 238 height 29
click at [435, 89] on div "PCF Hotspots" at bounding box center [533, 91] width 238 height 9
click at [289, 51] on div "kgCO 2 e per kg" at bounding box center [295, 49] width 31 height 5
click at [258, 47] on div "9.25" at bounding box center [262, 48] width 16 height 11
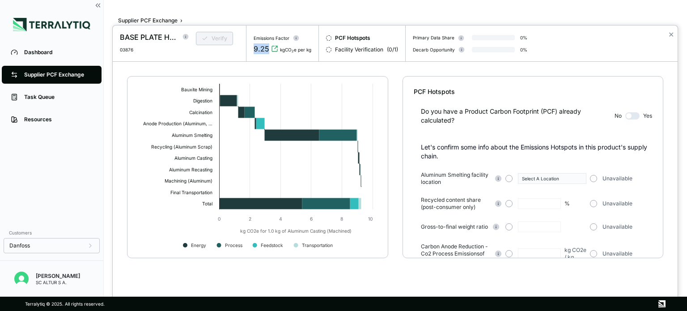
click at [258, 47] on div "9.25" at bounding box center [262, 48] width 16 height 11
click at [276, 51] on icon "View audit trail" at bounding box center [274, 48] width 5 height 5
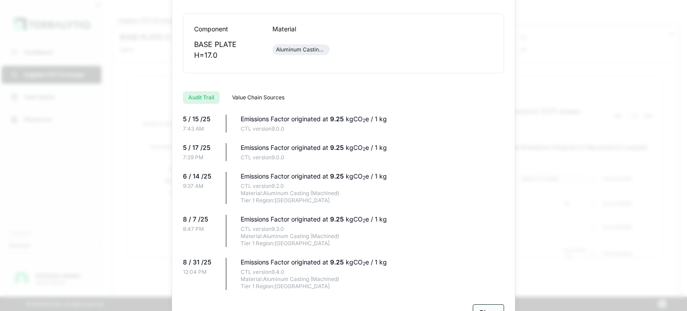
click at [484, 306] on button "Close" at bounding box center [488, 312] width 31 height 17
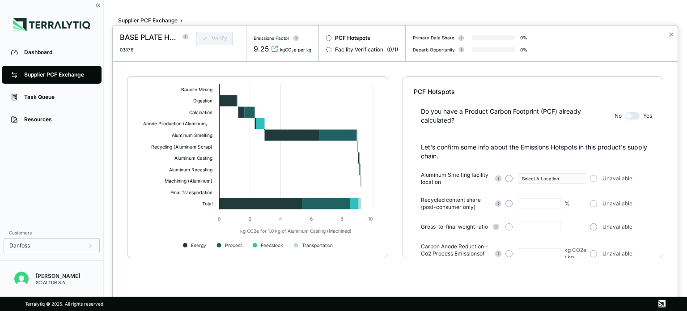
click at [510, 36] on div at bounding box center [493, 37] width 43 height 5
click at [494, 46] on div "Decarb Opportunity 0 %" at bounding box center [470, 49] width 114 height 7
click at [143, 39] on div "BASE PLATE H=17.0" at bounding box center [148, 37] width 57 height 11
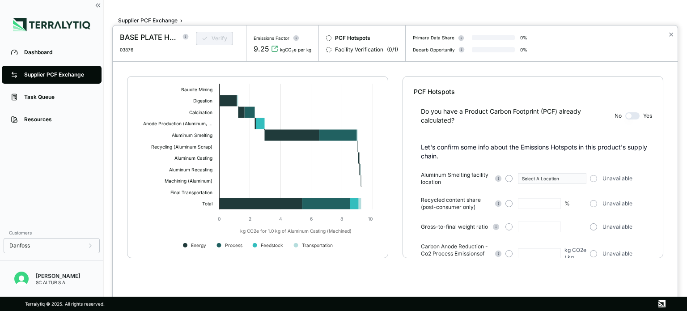
click at [118, 52] on div "BASE PLATE H=17.0 03876 Verify" at bounding box center [180, 43] width 134 height 36
click at [48, 102] on div at bounding box center [343, 155] width 687 height 311
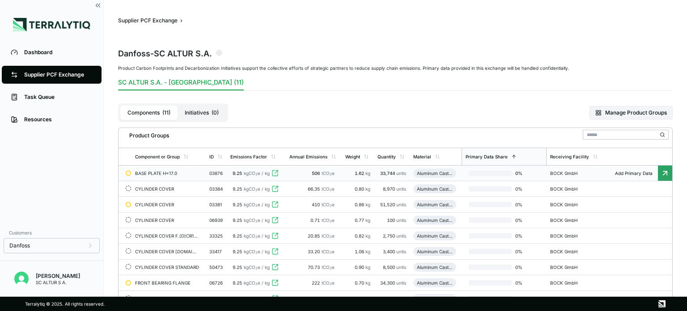
click at [192, 78] on button "SC ALTUR S.A. - Romania (11)" at bounding box center [181, 84] width 126 height 13
click at [196, 82] on button "SC ALTUR S.A. - Romania (11)" at bounding box center [181, 84] width 126 height 13
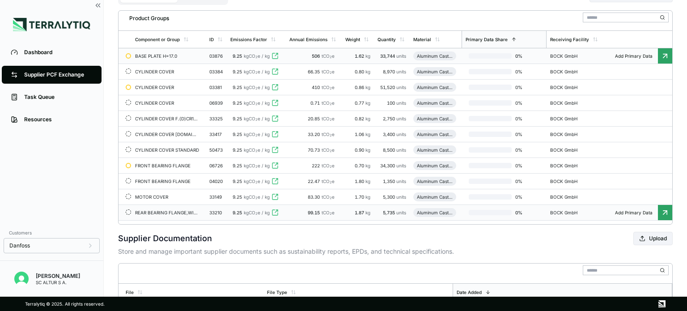
scroll to position [195, 0]
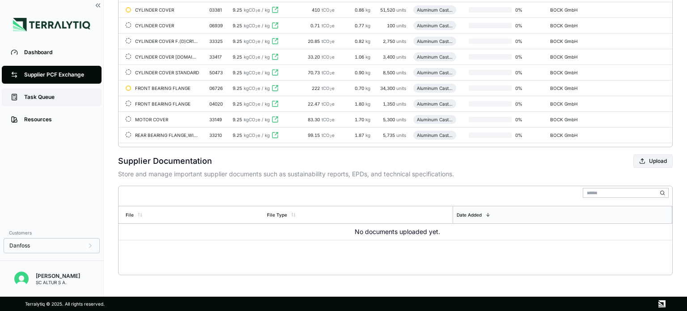
click at [46, 98] on div "Task Queue" at bounding box center [58, 96] width 68 height 7
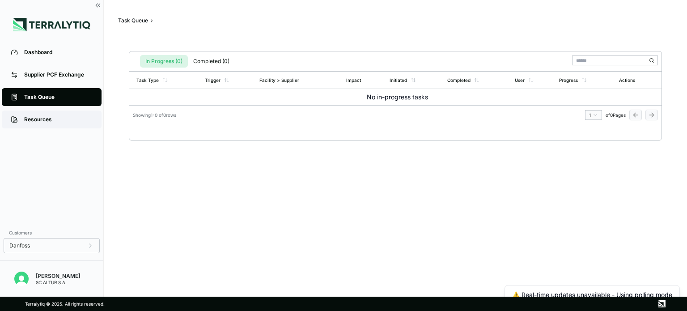
click at [41, 118] on div "Resources" at bounding box center [58, 119] width 68 height 7
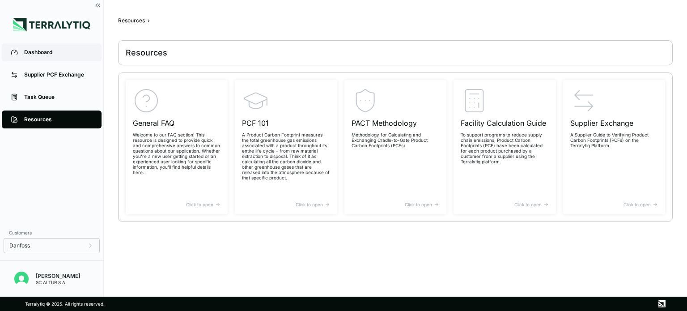
click at [55, 53] on div "Dashboard" at bounding box center [58, 52] width 68 height 7
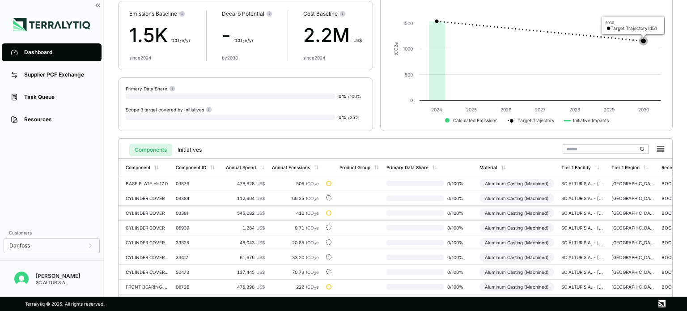
scroll to position [89, 0]
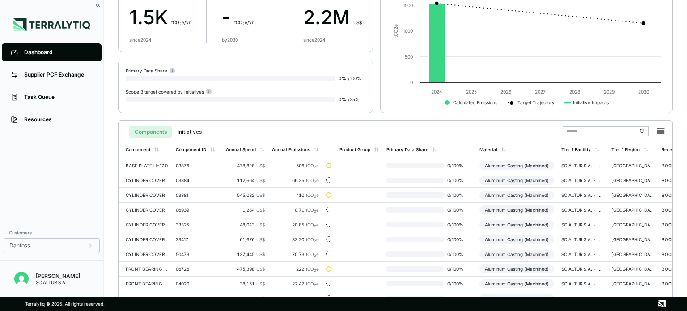
click at [196, 76] on div at bounding box center [230, 78] width 209 height 5
click at [195, 76] on div at bounding box center [230, 78] width 209 height 5
click at [191, 95] on div "0 % / 25 %" at bounding box center [246, 99] width 240 height 9
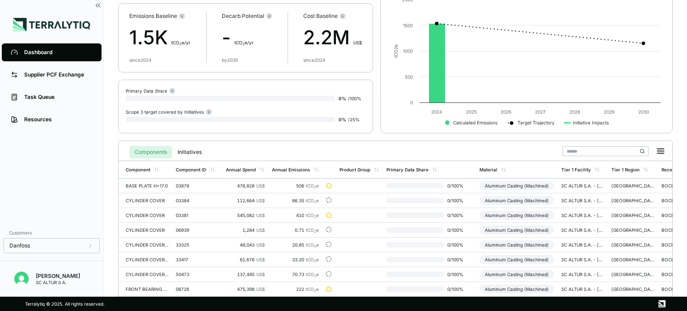
scroll to position [0, 0]
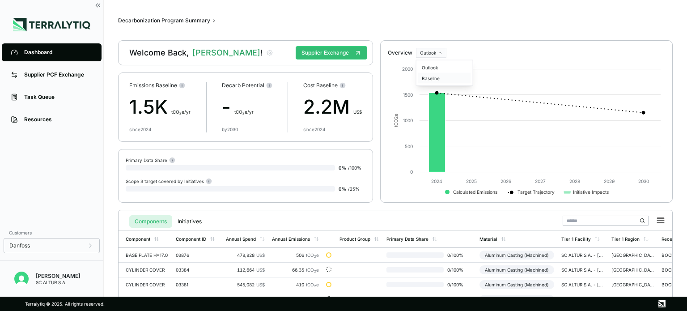
click at [435, 78] on div "Baseline" at bounding box center [444, 78] width 53 height 11
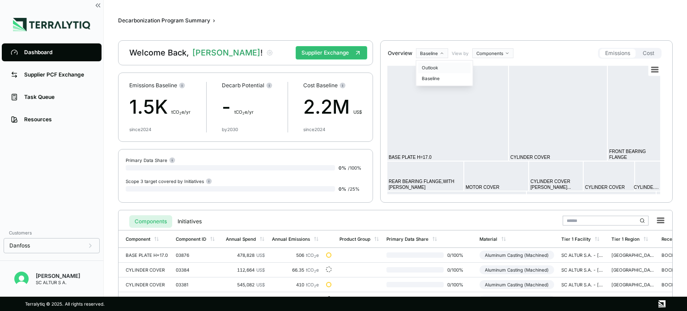
click at [431, 68] on div "Outlook" at bounding box center [444, 67] width 53 height 11
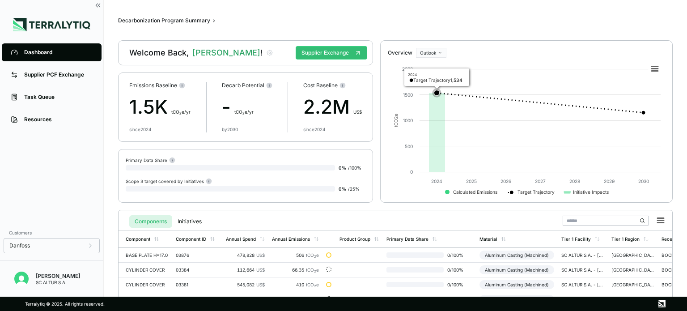
click at [533, 136] on rect at bounding box center [526, 129] width 277 height 143
